Goal: Answer question/provide support

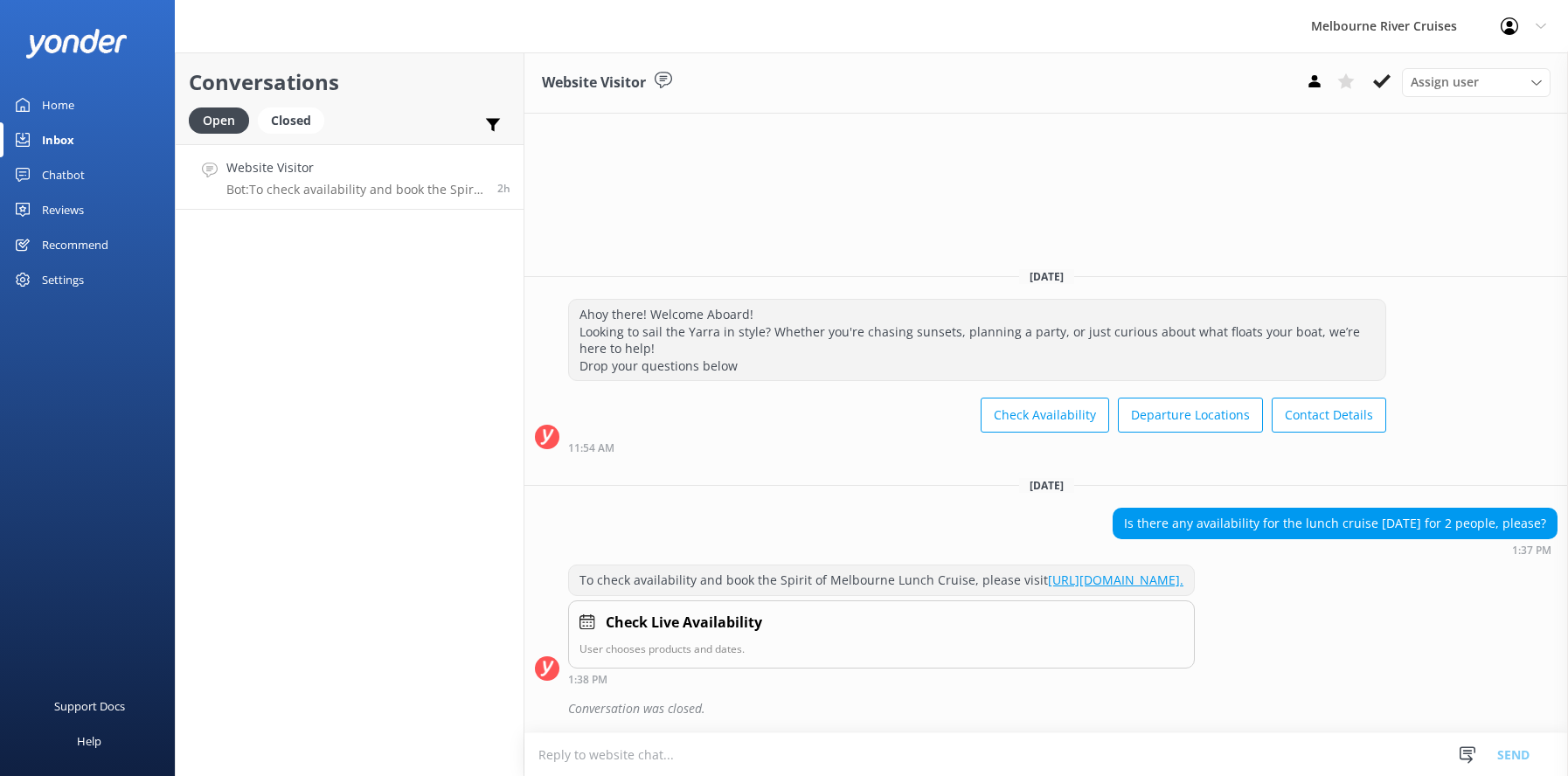
click at [289, 189] on p "Bot: To check availability and book the Spirit of Melbourne Lunch Cruise, pleas…" at bounding box center [355, 190] width 258 height 16
click at [45, 142] on div "Inbox" at bounding box center [58, 140] width 33 height 35
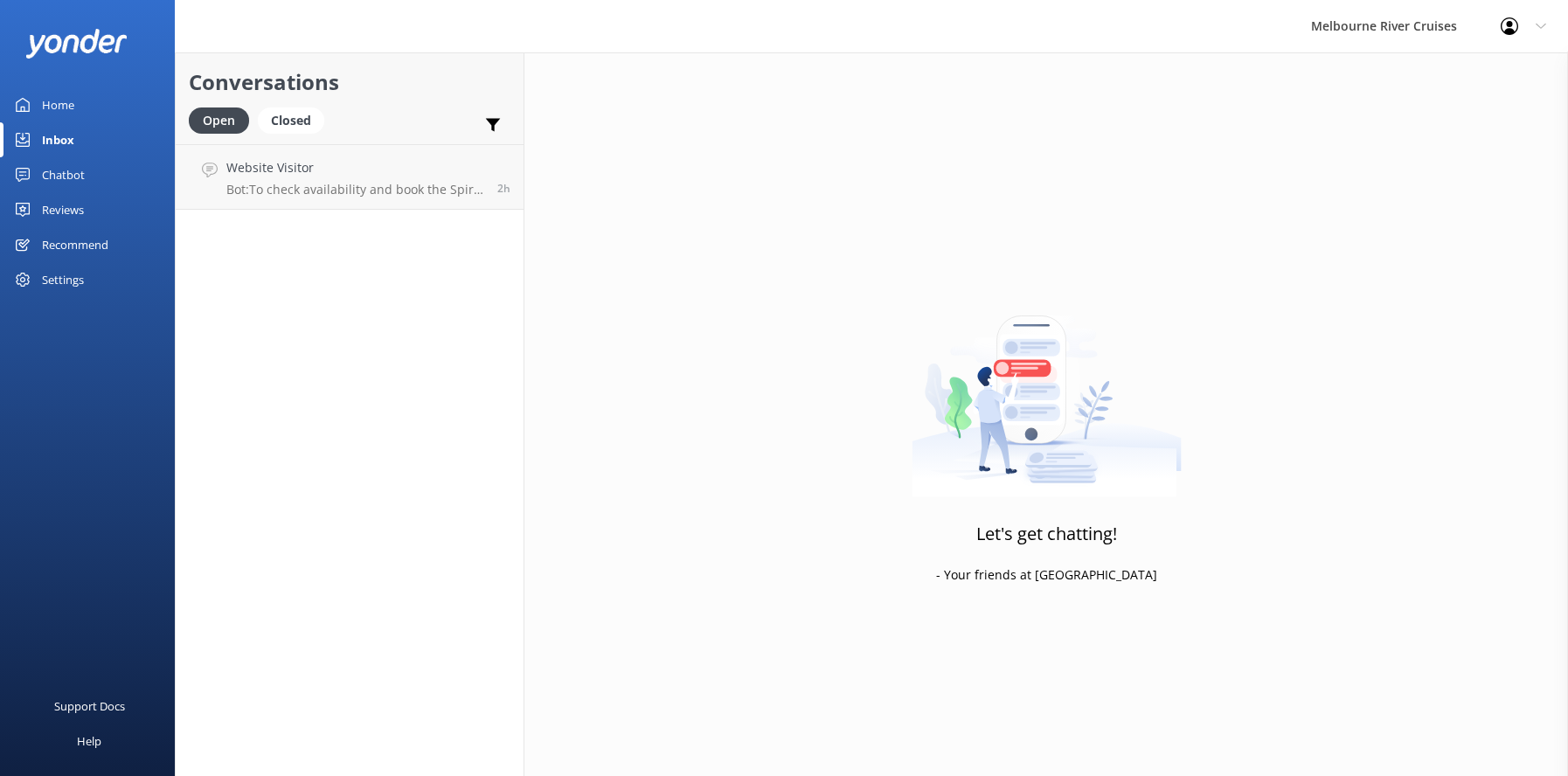
click at [50, 98] on div "Home" at bounding box center [58, 105] width 33 height 35
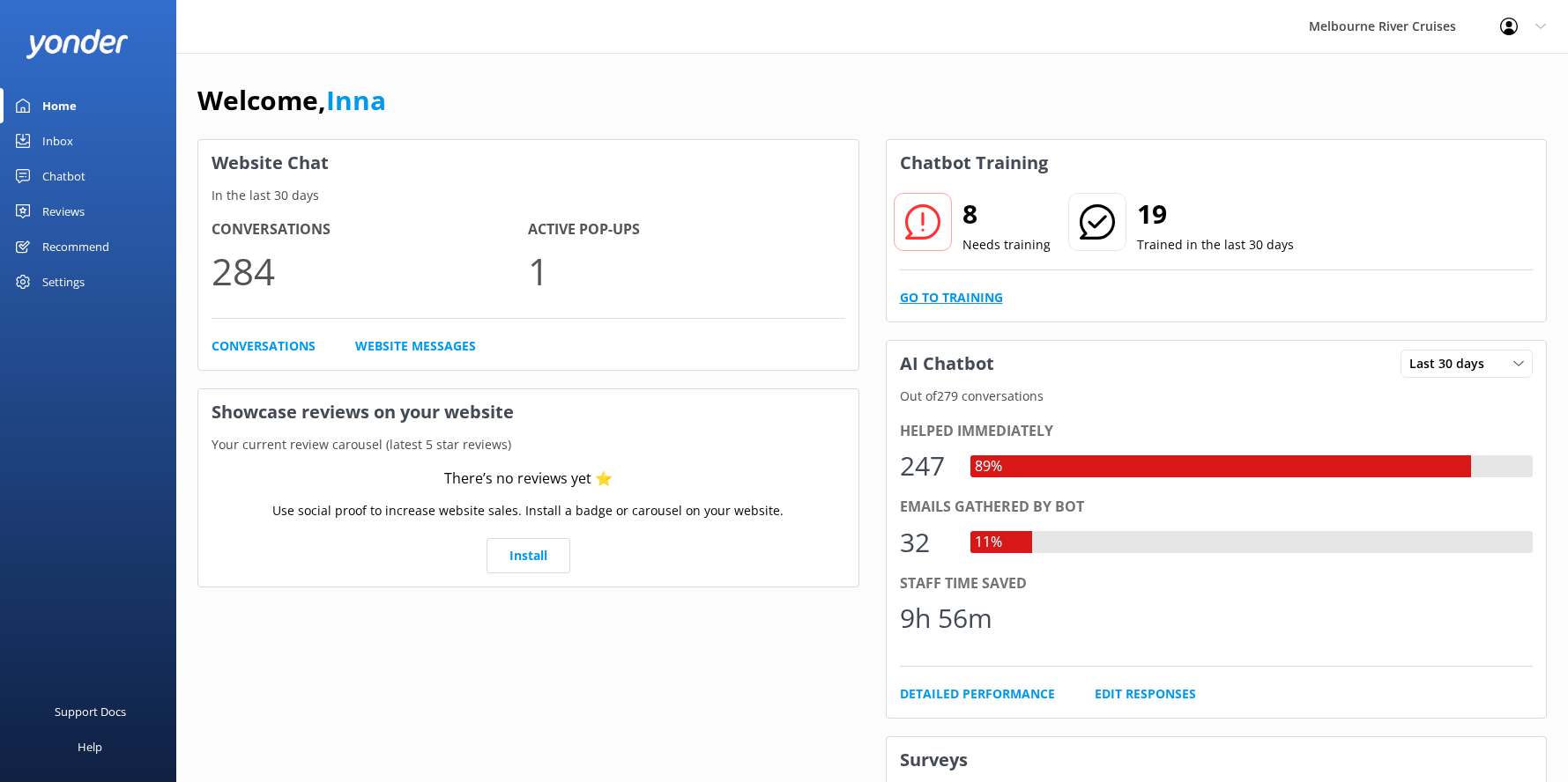
click at [956, 295] on link "Go to Training" at bounding box center [951, 298] width 103 height 20
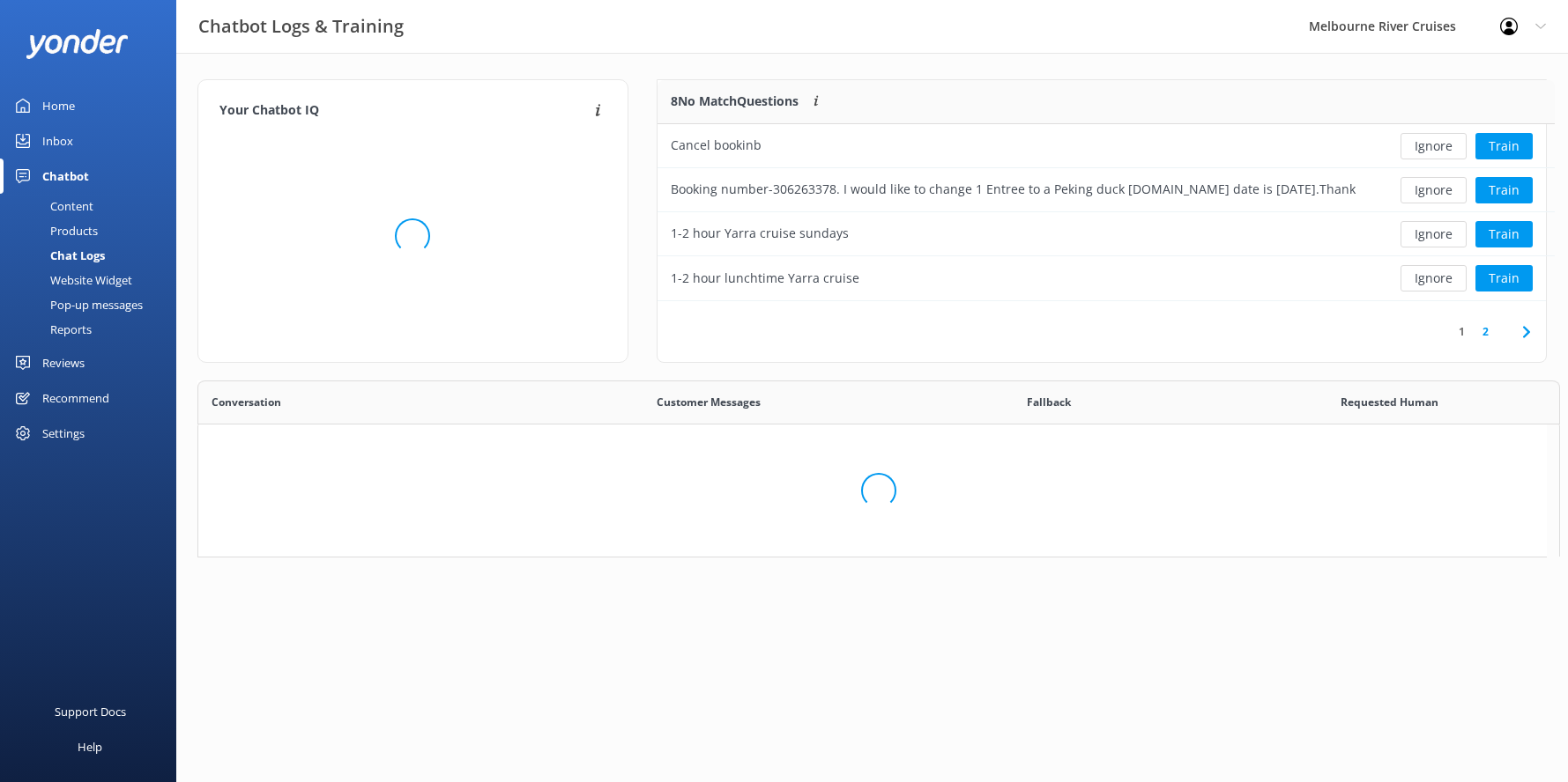
scroll to position [208, 875]
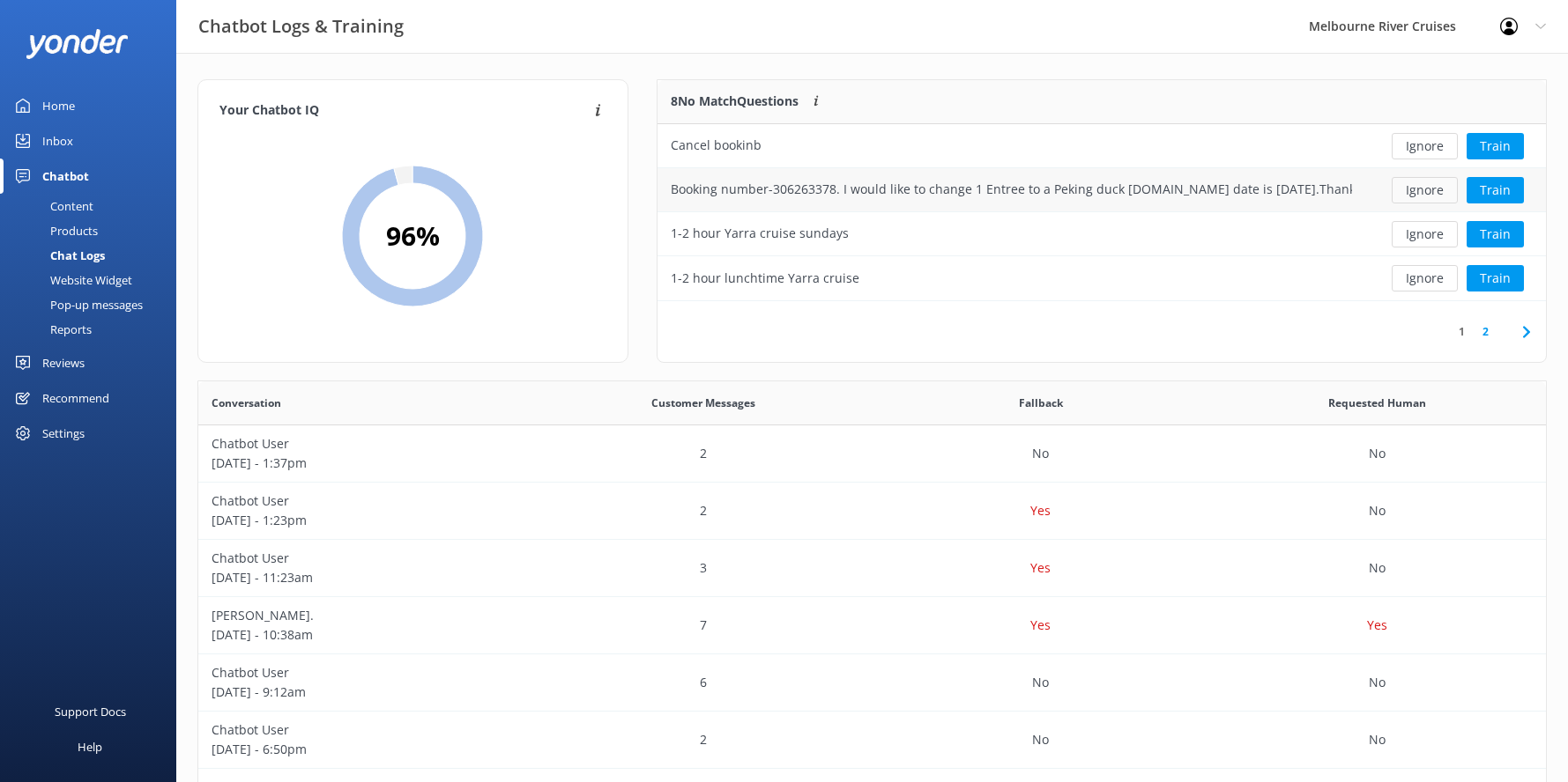
click at [1403, 191] on button "Ignore" at bounding box center [1425, 190] width 66 height 27
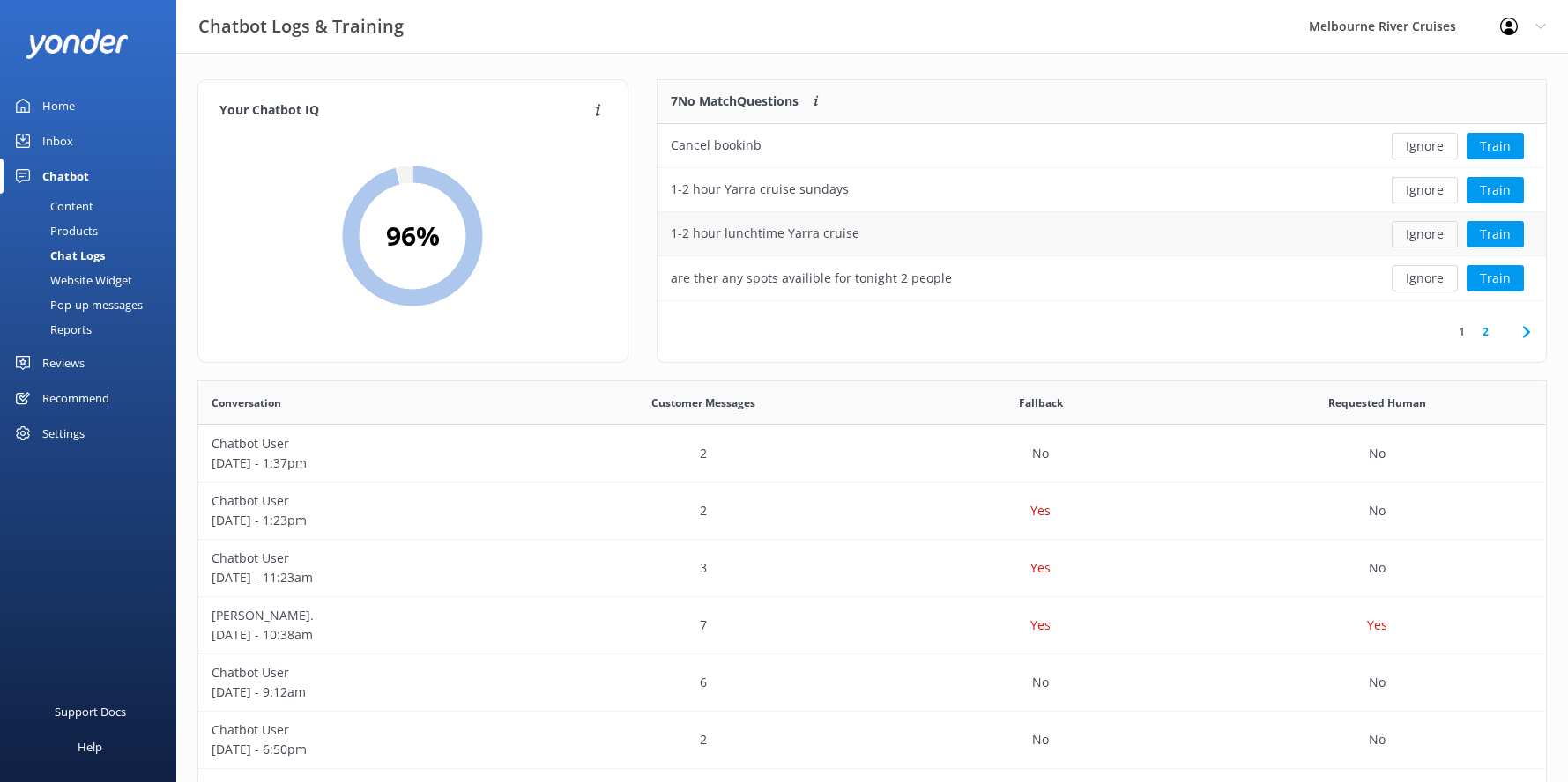
click at [1420, 238] on button "Ignore" at bounding box center [1425, 235] width 66 height 27
click at [1423, 230] on button "Ignore" at bounding box center [1425, 235] width 66 height 27
click at [1425, 235] on button "Ignore" at bounding box center [1425, 235] width 66 height 27
click at [1426, 230] on button "Ignore" at bounding box center [1425, 235] width 66 height 27
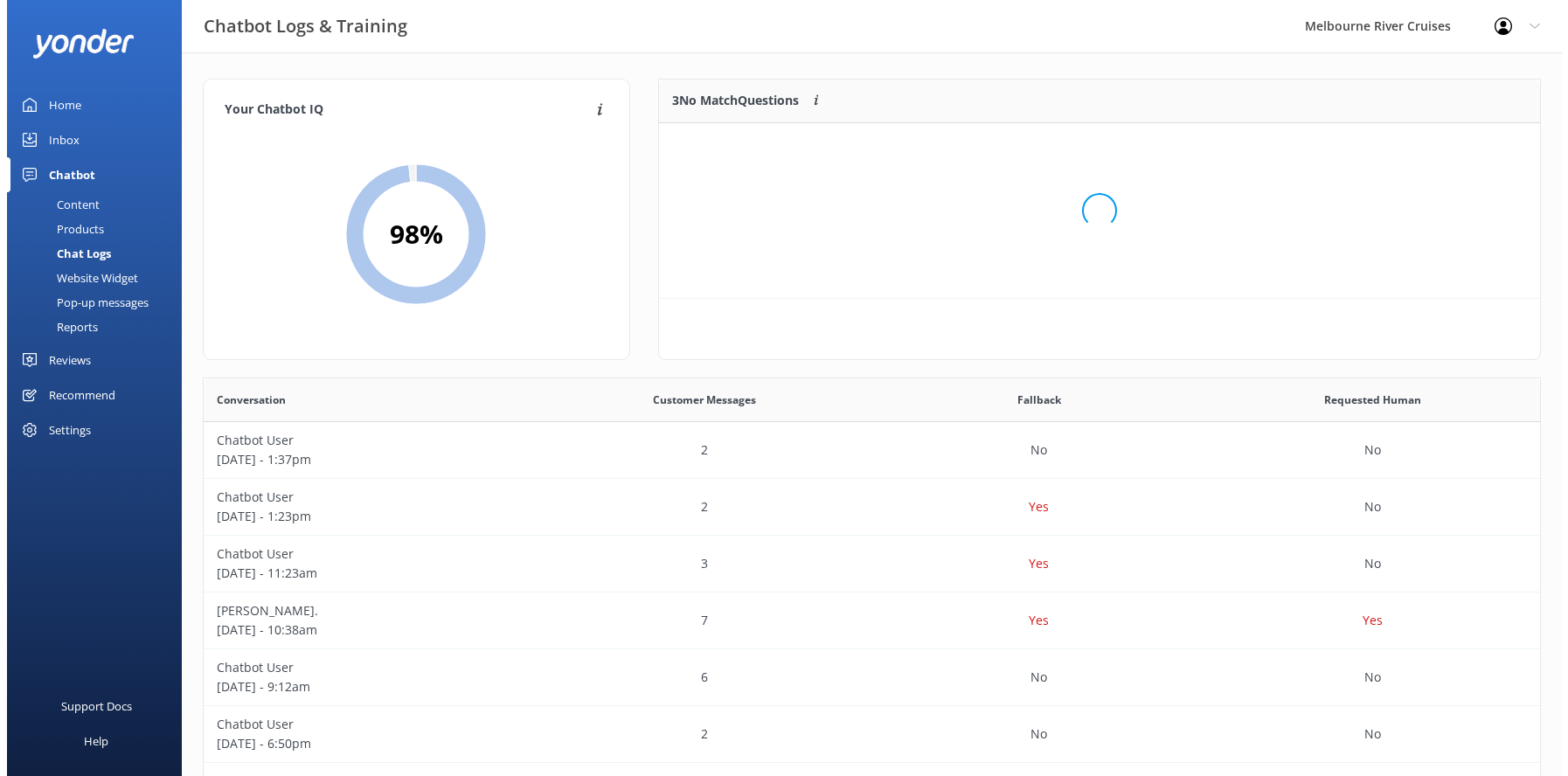
scroll to position [162, 867]
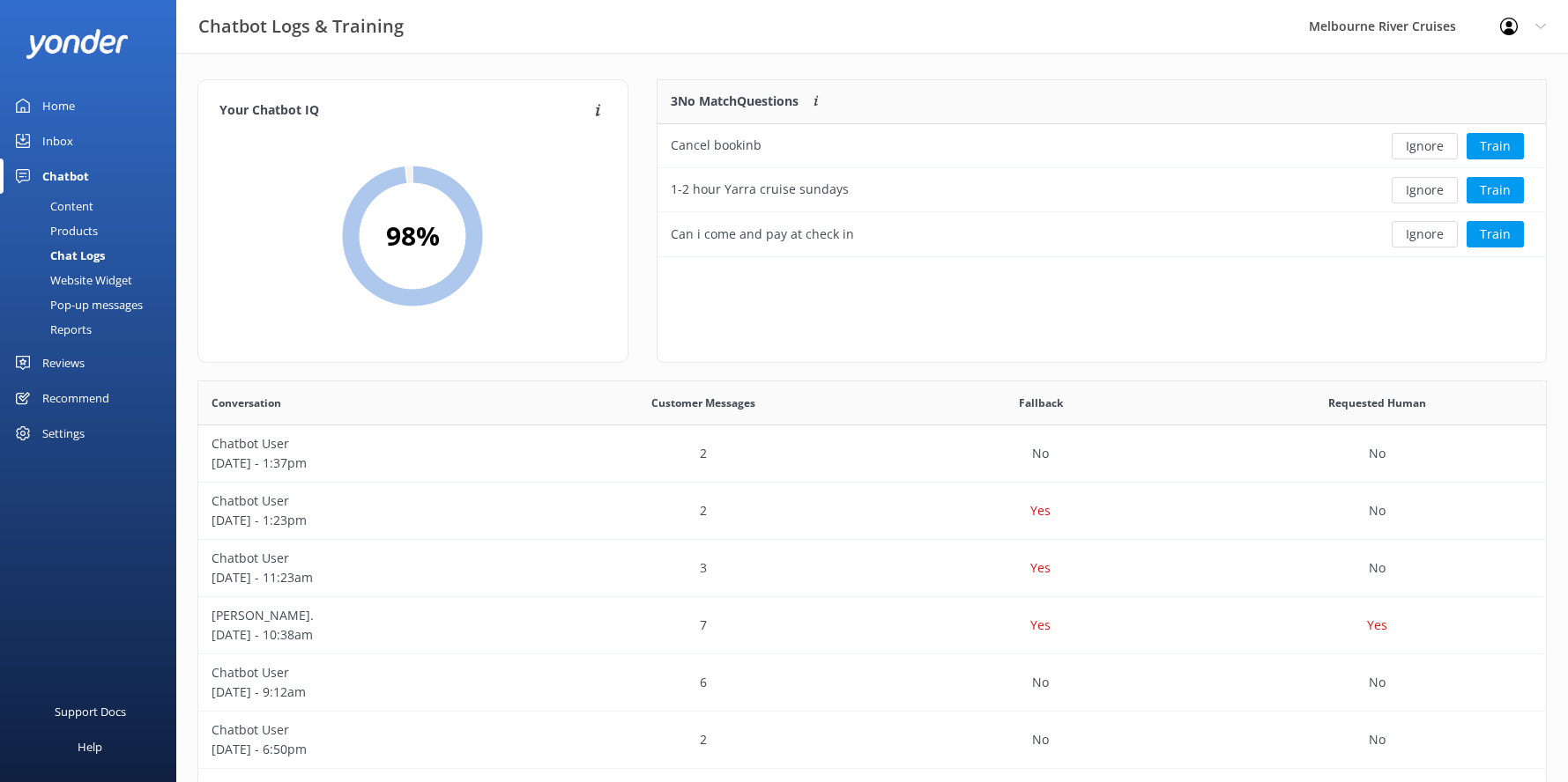
click at [55, 175] on div "Chatbot" at bounding box center [66, 176] width 46 height 36
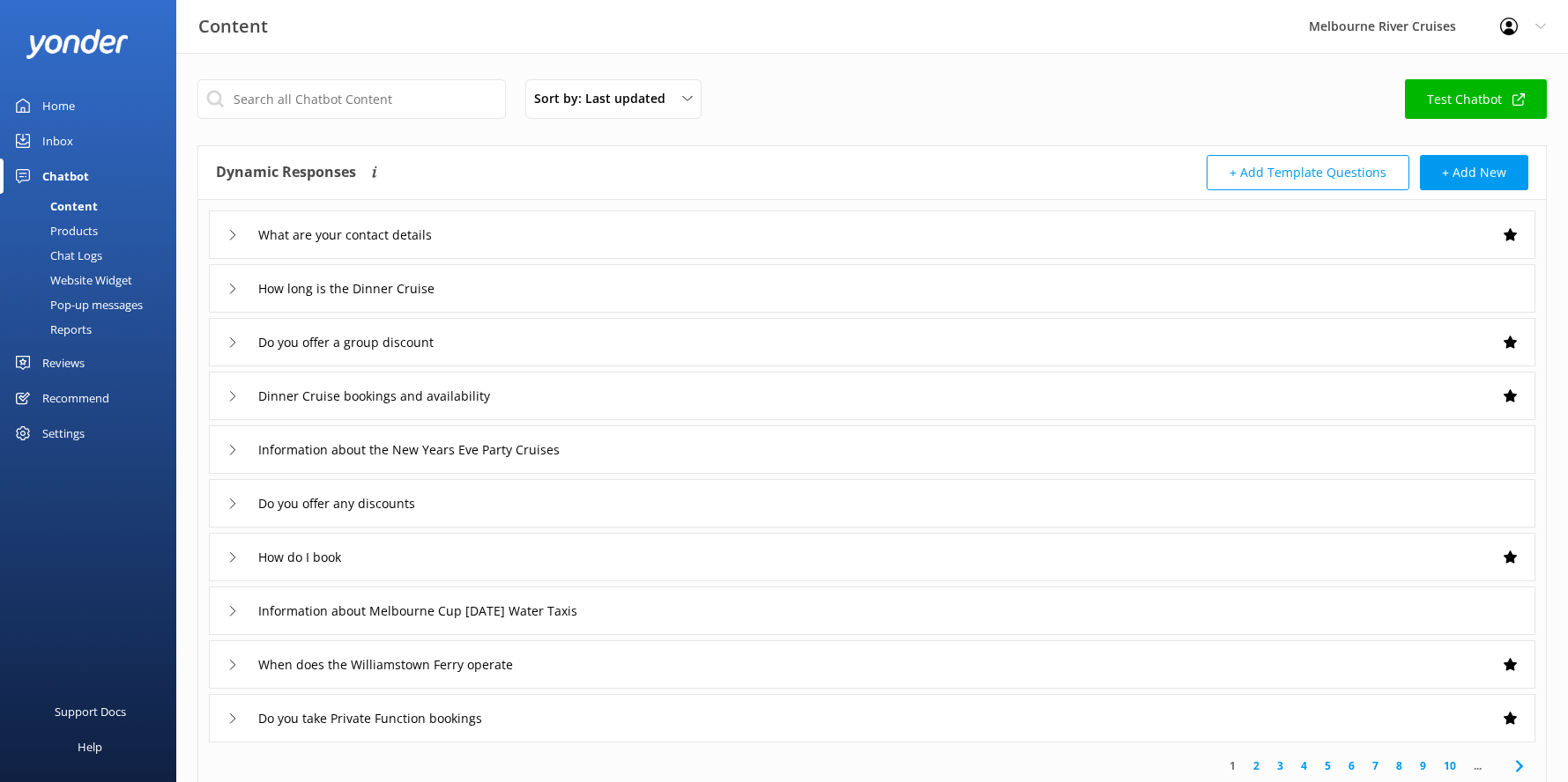
click at [55, 139] on div "Inbox" at bounding box center [58, 141] width 31 height 36
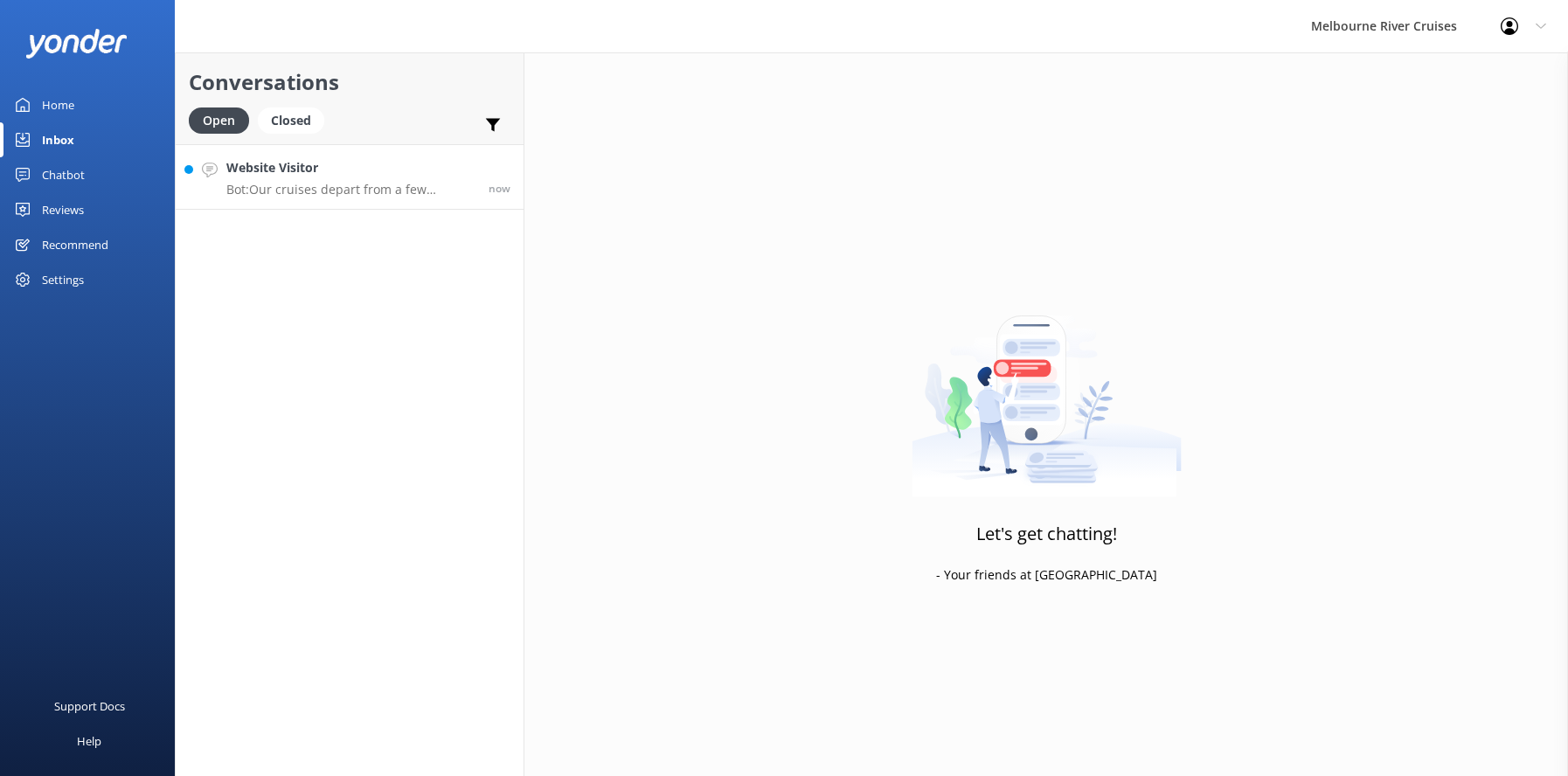
click at [295, 175] on h4 "Website Visitor" at bounding box center [350, 168] width 249 height 19
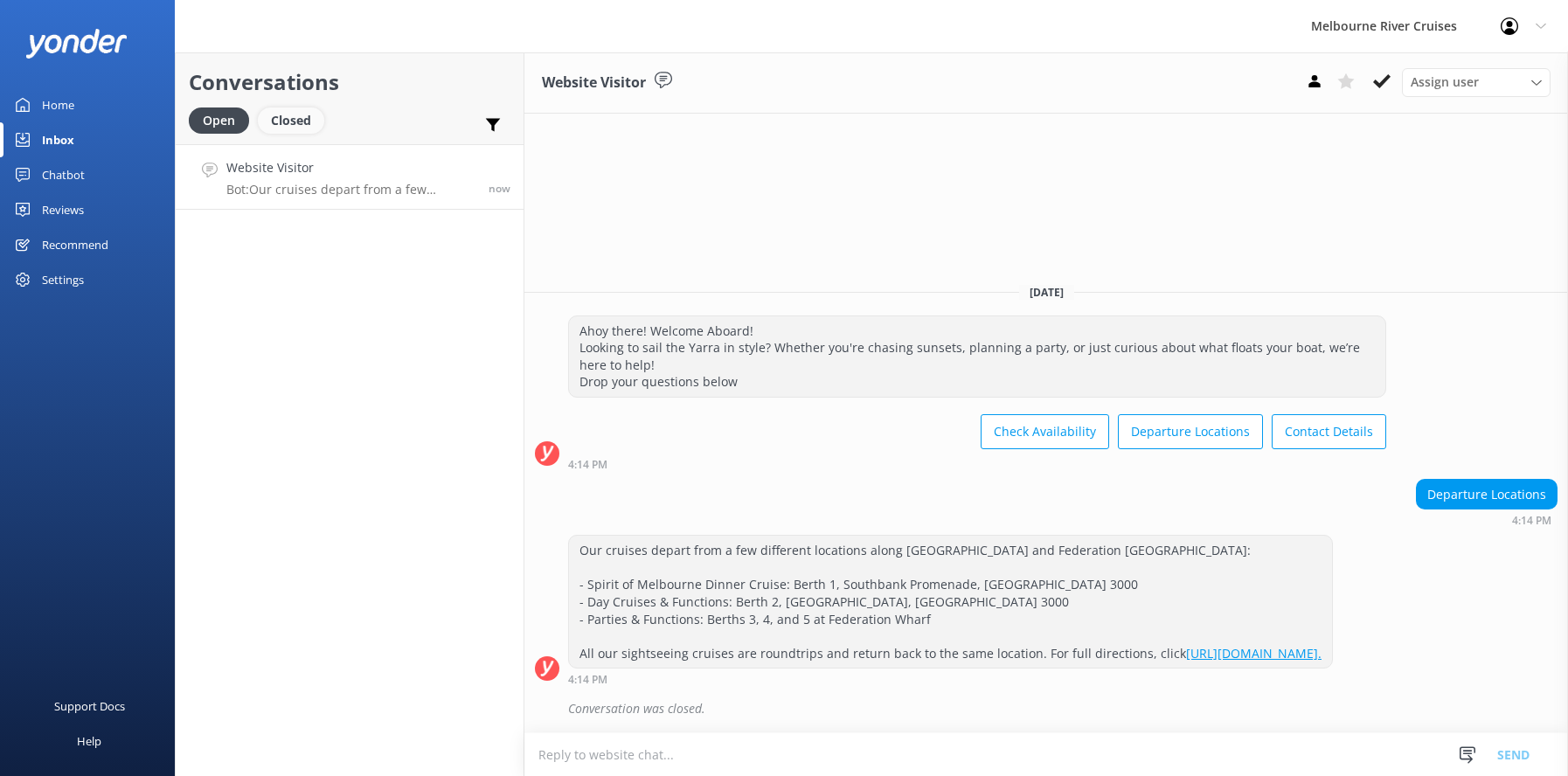
click at [285, 115] on div "Closed" at bounding box center [290, 121] width 66 height 26
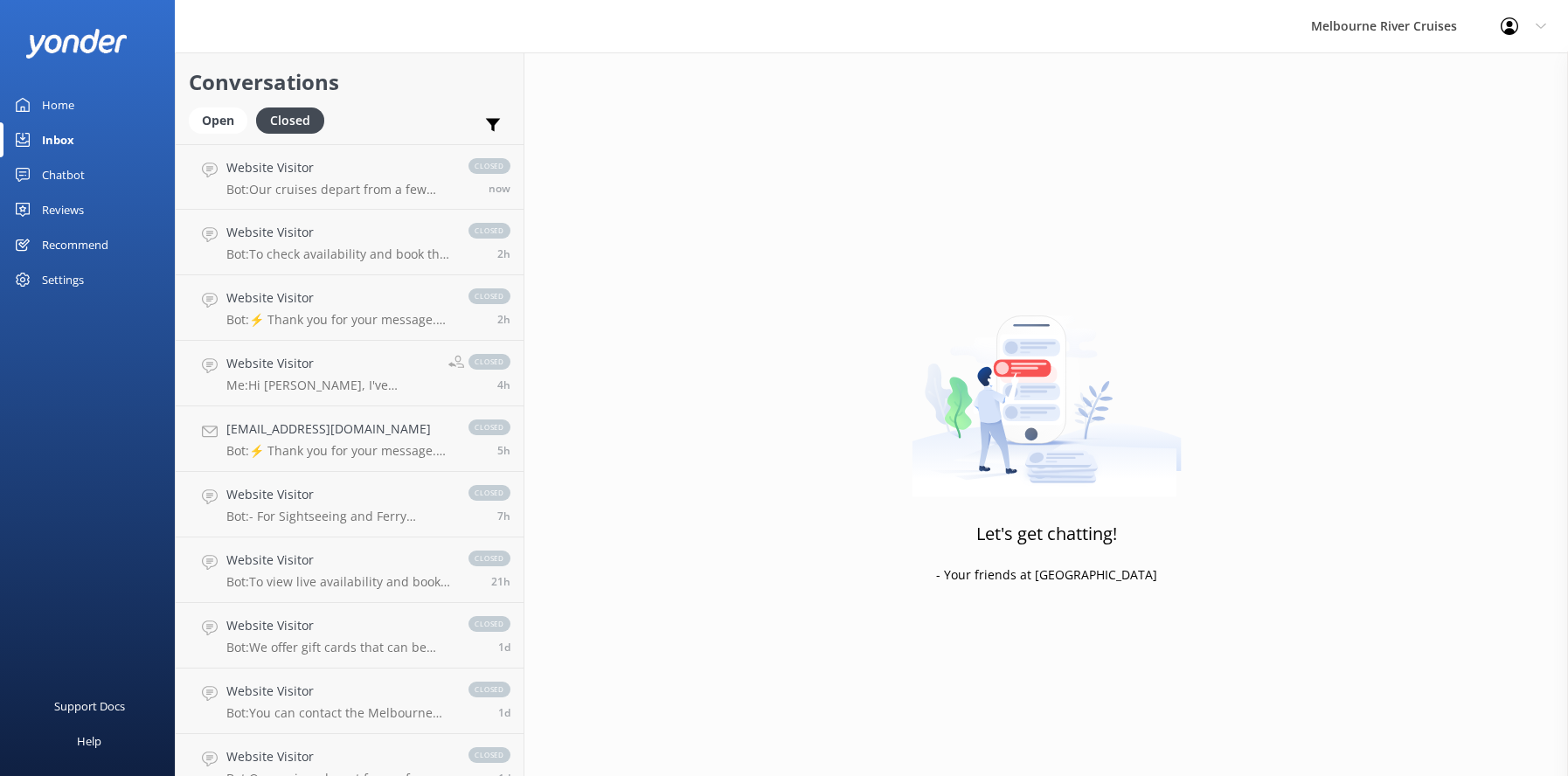
click at [49, 137] on div "Inbox" at bounding box center [58, 140] width 33 height 35
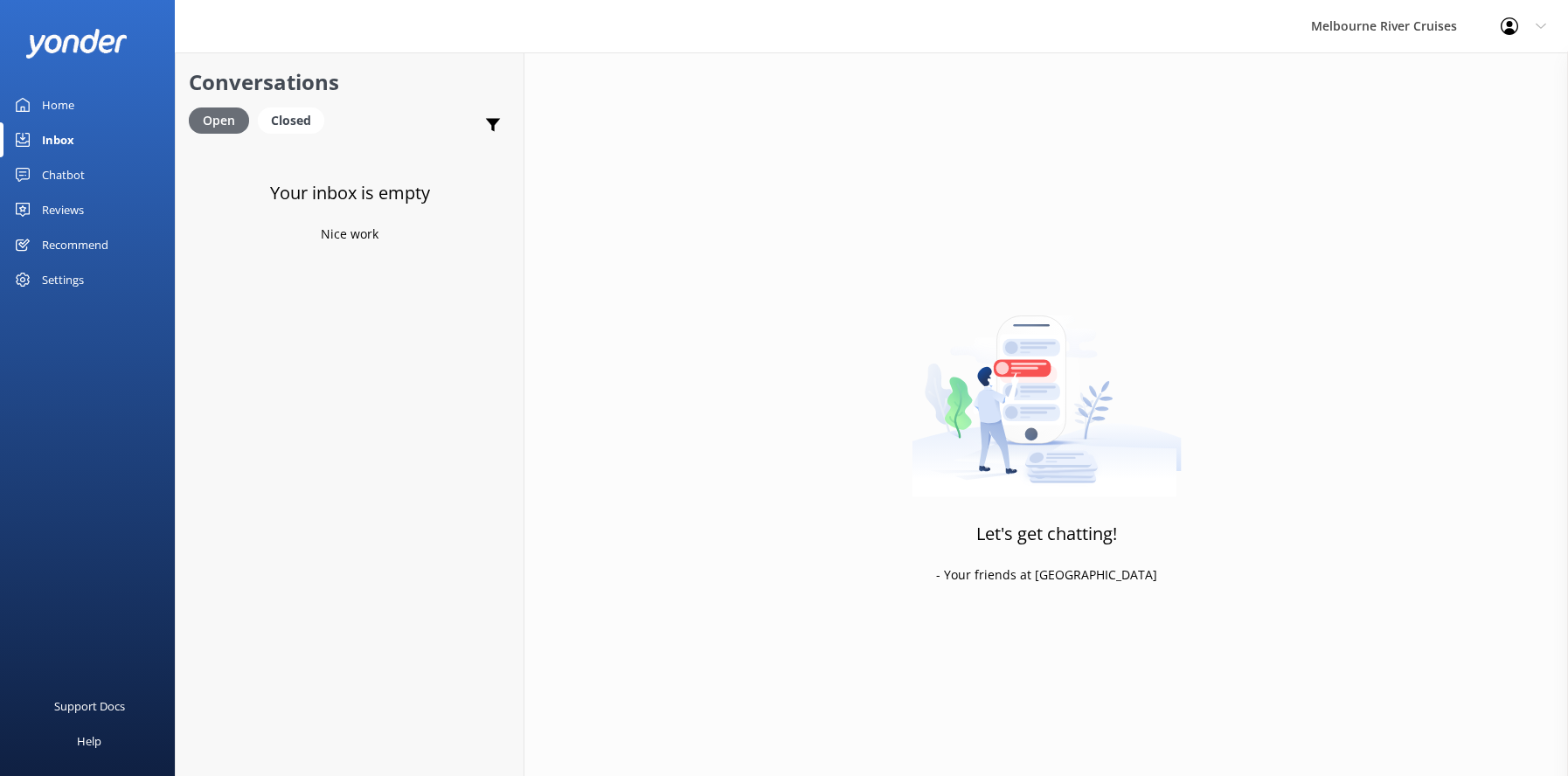
click at [214, 119] on div "Open" at bounding box center [219, 121] width 60 height 26
click at [312, 246] on p "Bot: For private groups of 40 or more, the Yarra Countess and [PERSON_NAME] Emp…" at bounding box center [353, 254] width 255 height 16
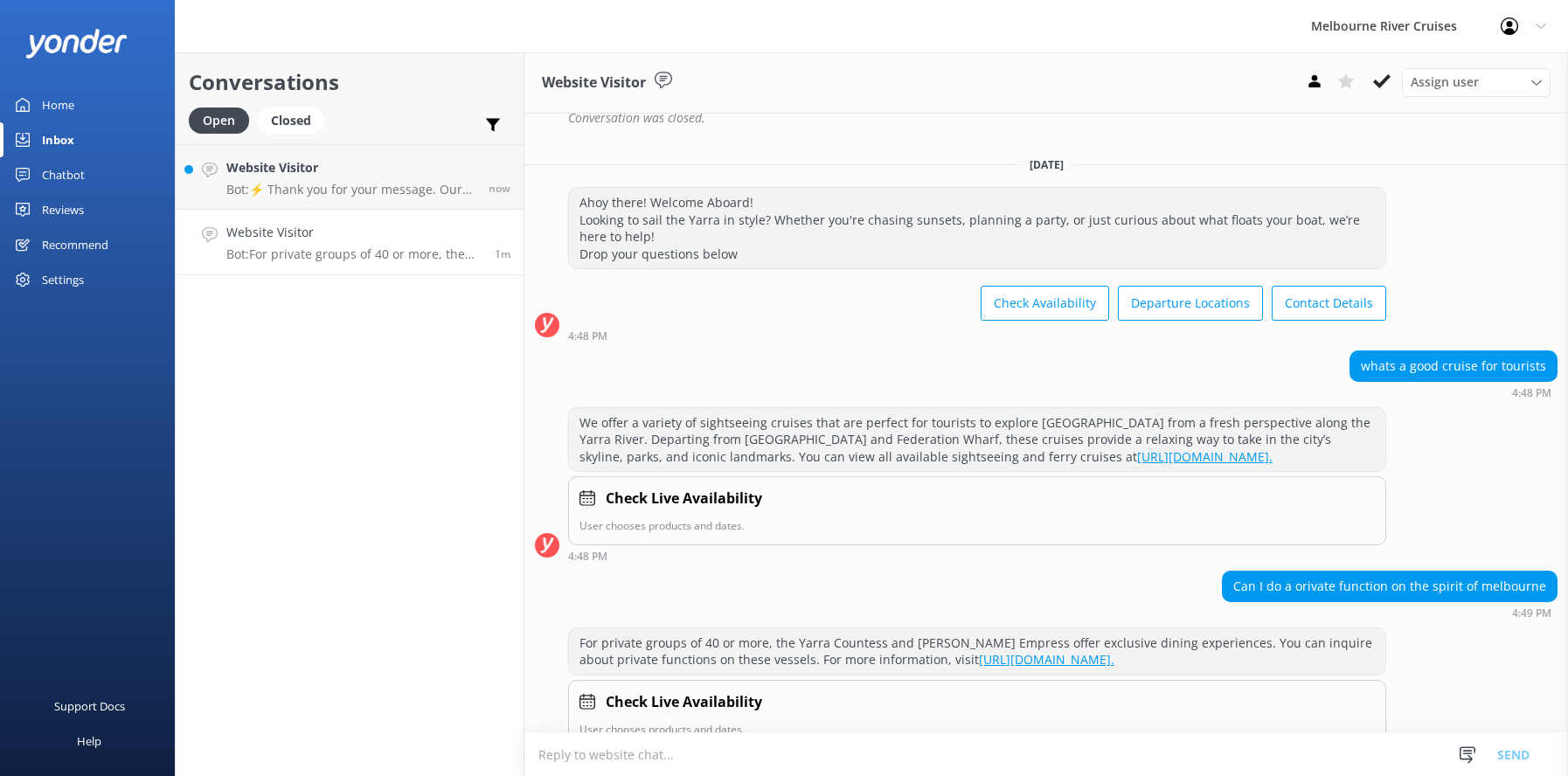
scroll to position [1872, 0]
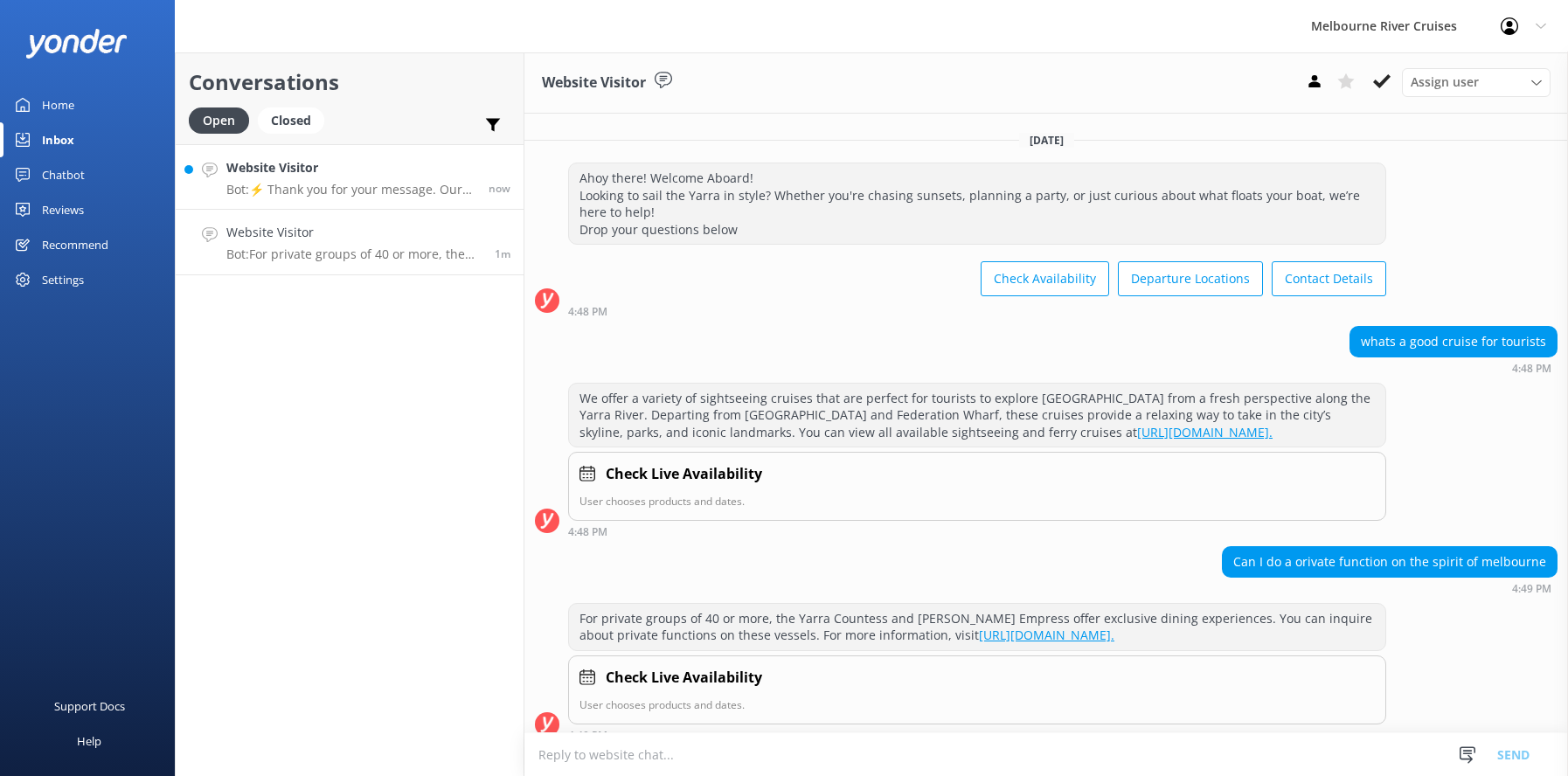
click at [289, 182] on p "Bot: ⚡ Thank you for your message. Our office hours are Mon - Fri 9.30am - 5pm.…" at bounding box center [350, 190] width 249 height 16
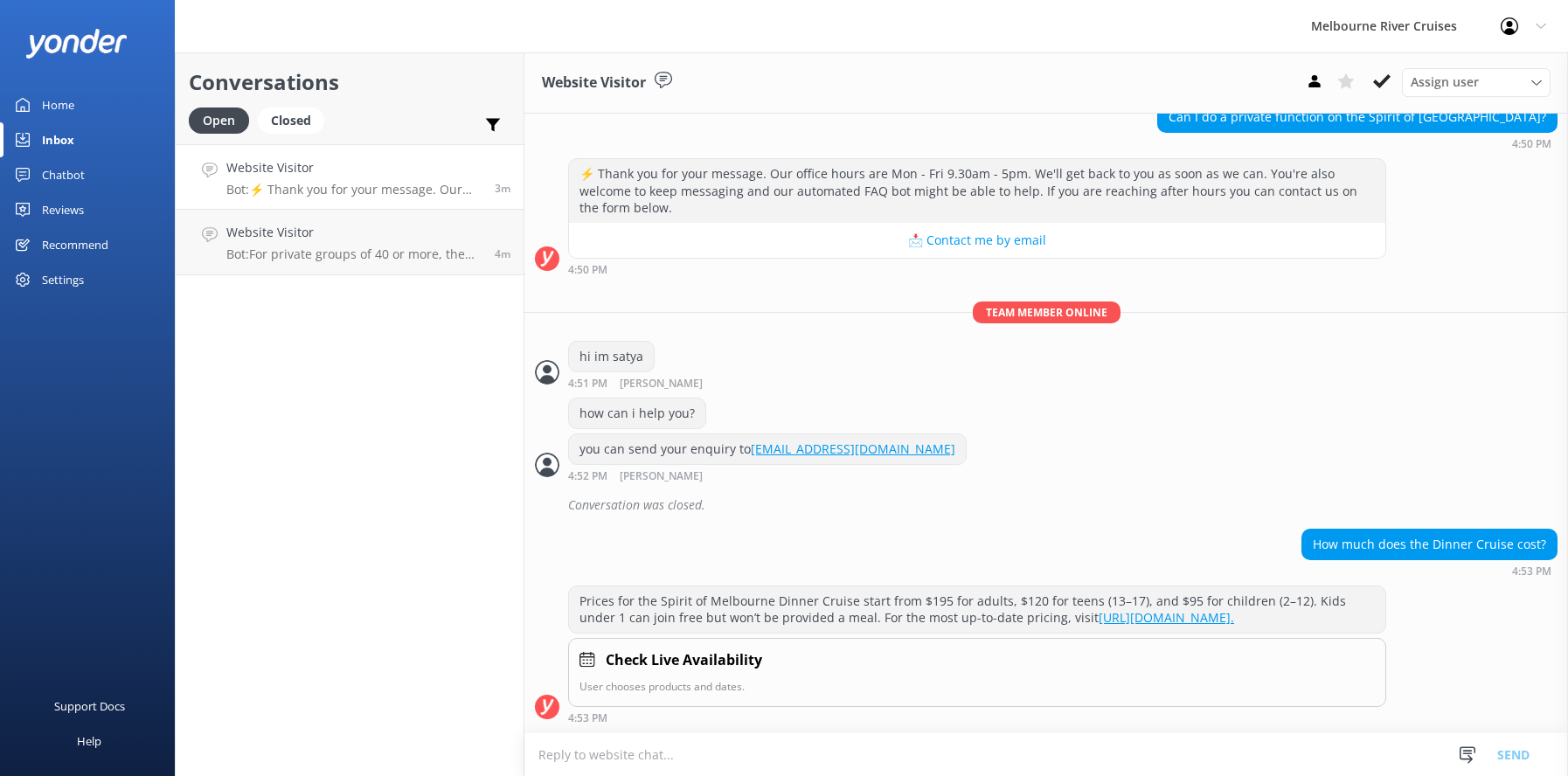
scroll to position [237, 0]
click at [292, 186] on p "Bot: Prices for the Spirit of Melbourne Dinner Cruise start from $195 for adult…" at bounding box center [353, 190] width 255 height 16
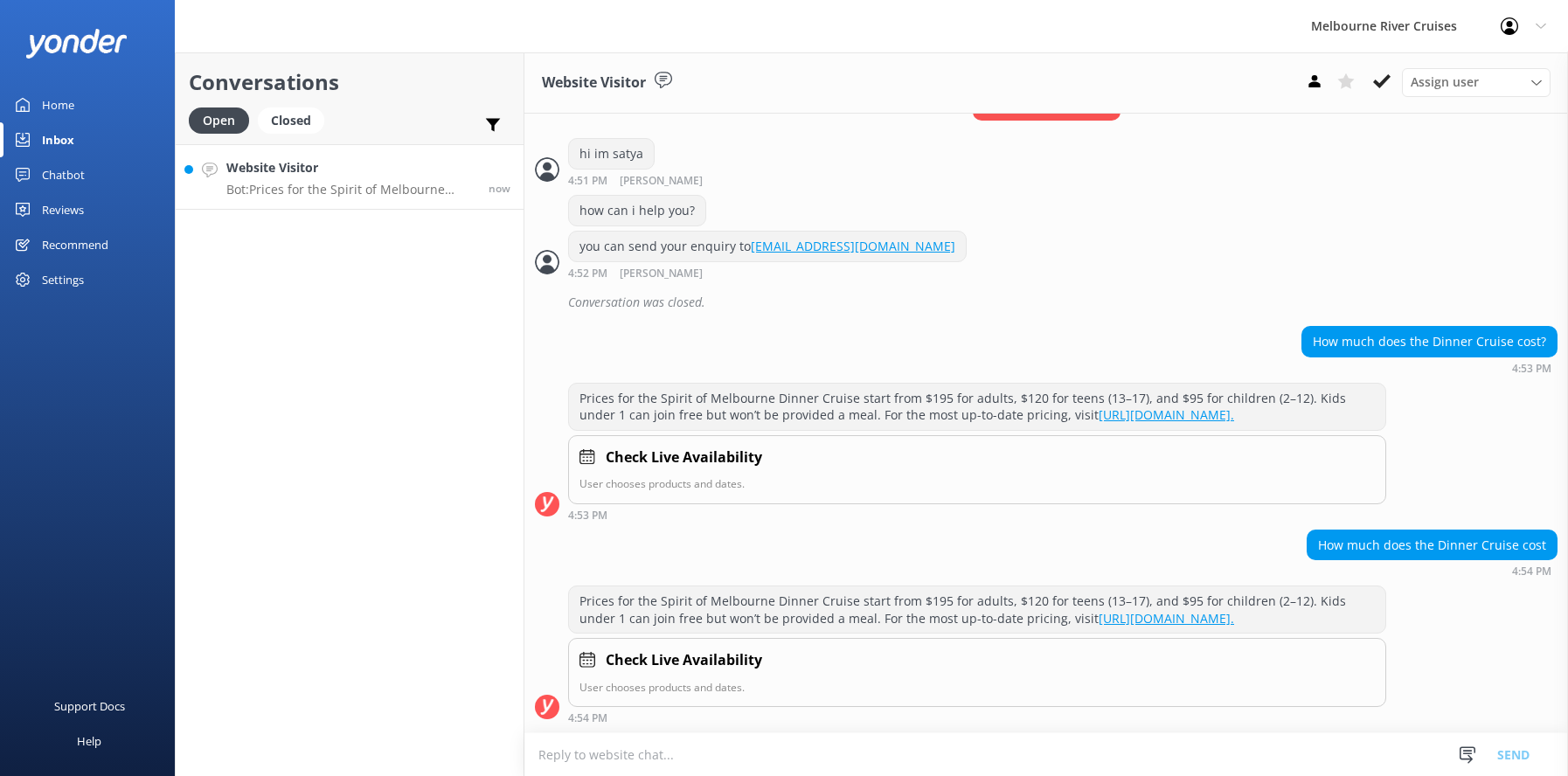
scroll to position [458, 0]
click at [288, 180] on div "Website Visitor Bot: Prices for the Spirit of Melbourne Dinner Cruise start fro…" at bounding box center [350, 177] width 249 height 38
click at [245, 170] on h4 "Website Visitor" at bounding box center [350, 168] width 249 height 19
click at [213, 111] on div "Open" at bounding box center [219, 121] width 60 height 26
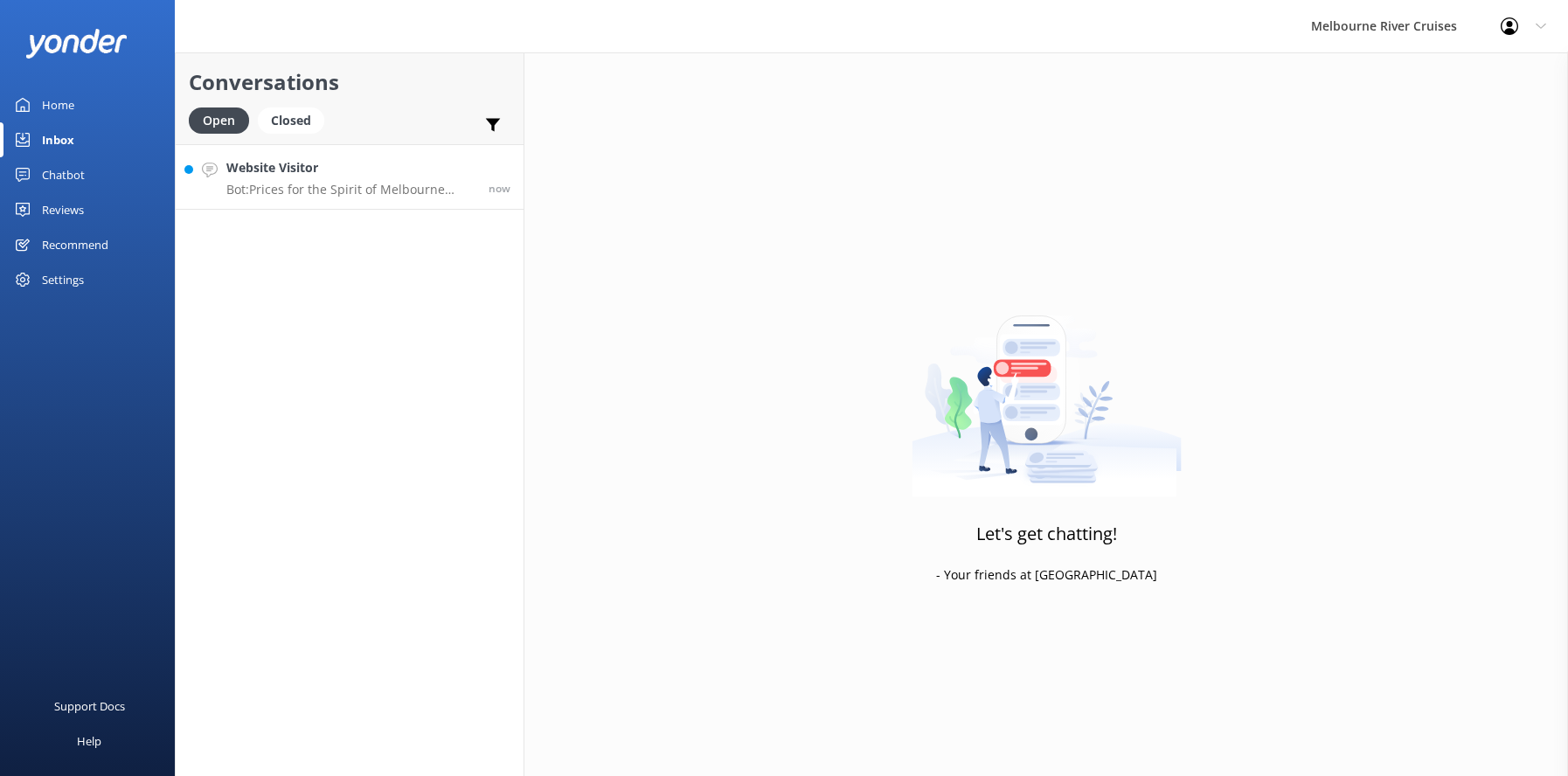
click at [264, 170] on h4 "Website Visitor" at bounding box center [350, 168] width 249 height 19
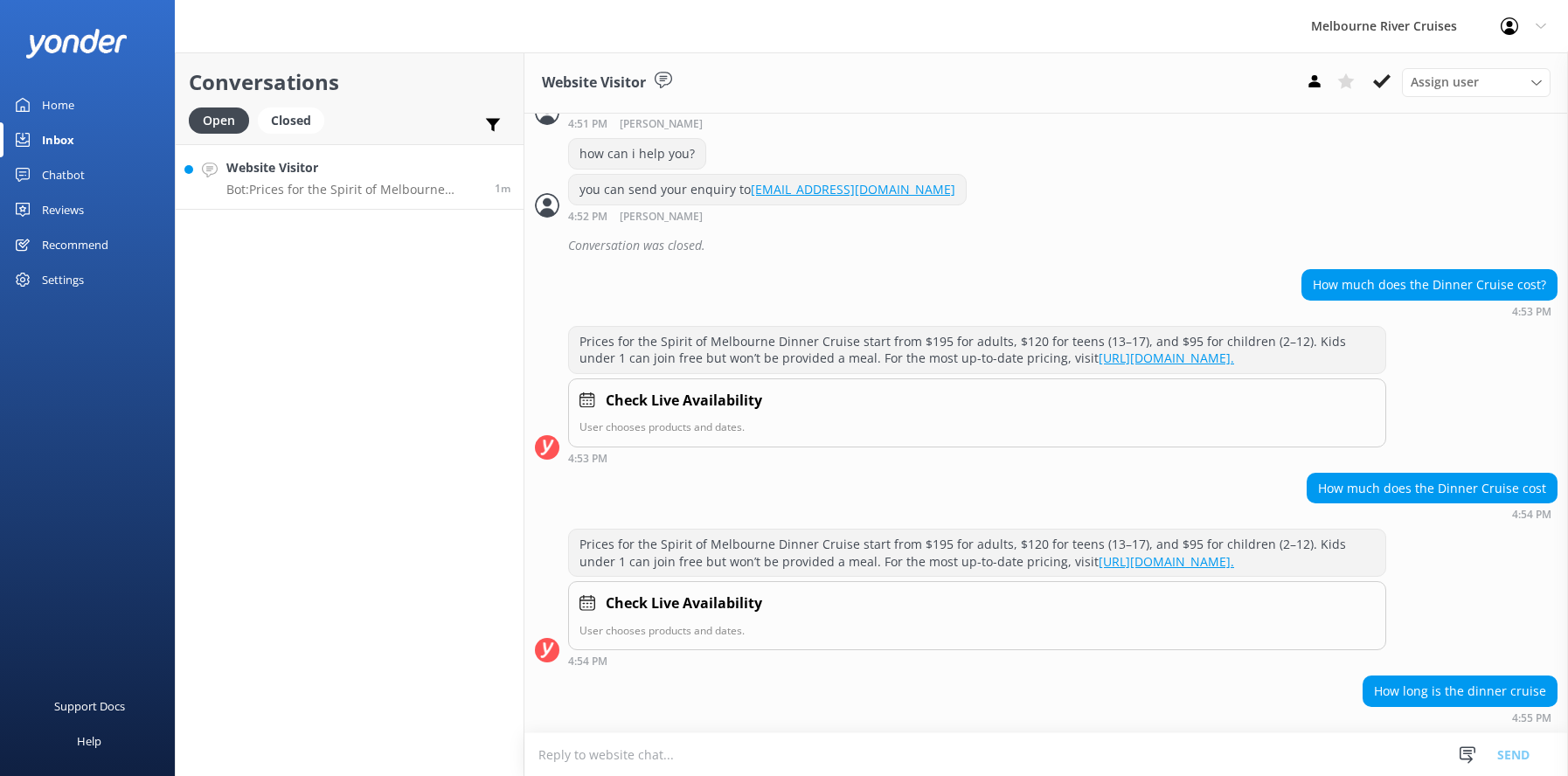
scroll to position [572, 0]
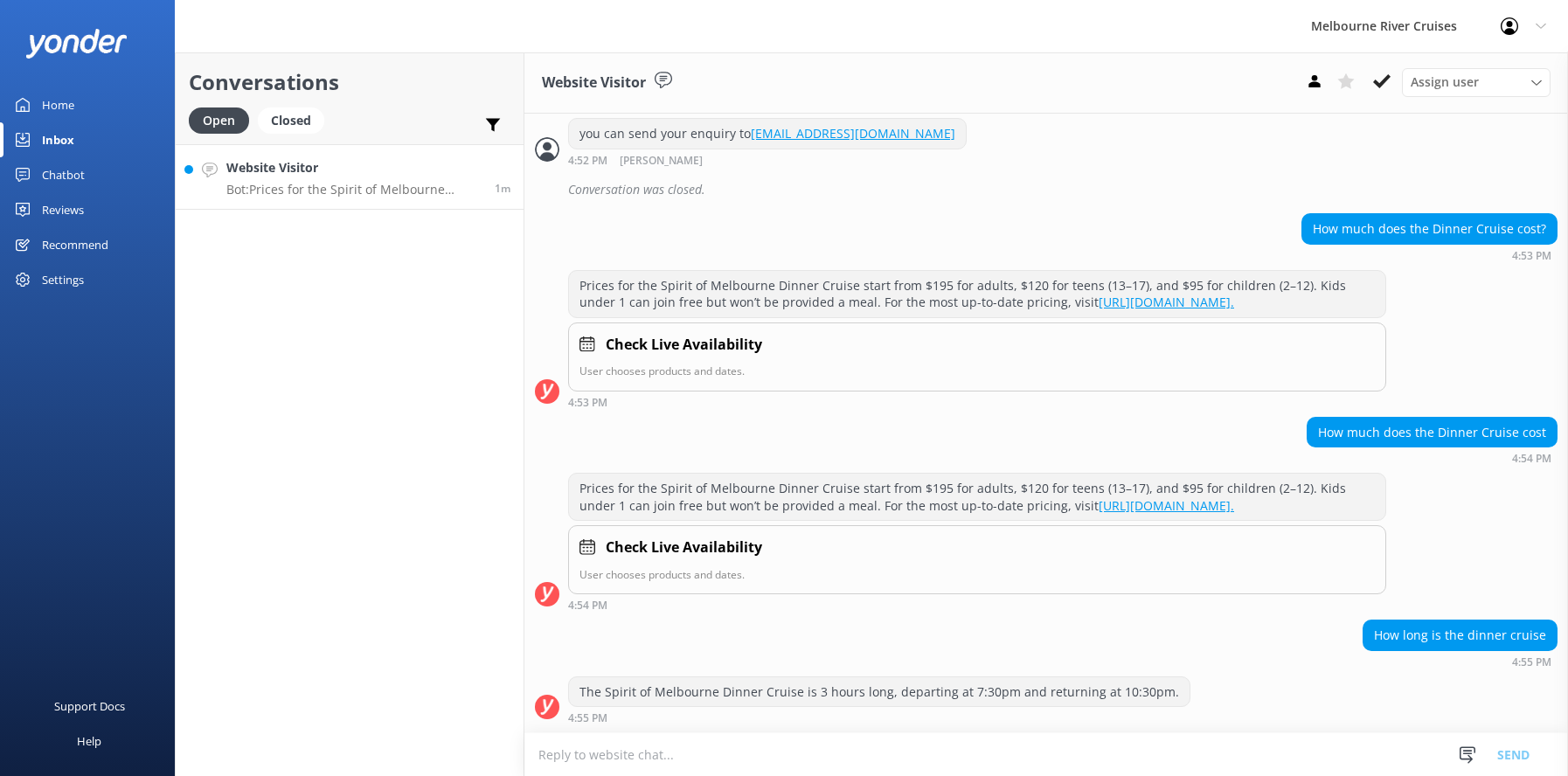
click at [361, 173] on h4 "Website Visitor" at bounding box center [353, 168] width 255 height 19
click at [259, 185] on p "Bot: Prices for the Spirit of Melbourne Dinner Cruise start from $195 for adult…" at bounding box center [353, 190] width 255 height 16
